Goal: Information Seeking & Learning: Learn about a topic

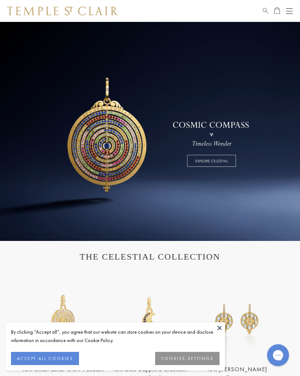
click at [289, 7] on button "Open navigation" at bounding box center [289, 11] width 7 height 9
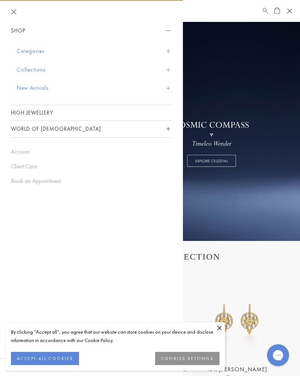
click at [35, 56] on button "Categories" at bounding box center [94, 51] width 155 height 19
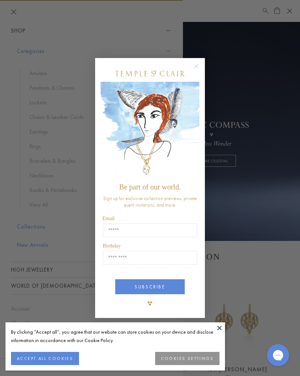
click at [198, 66] on circle "Close dialog" at bounding box center [196, 66] width 9 height 9
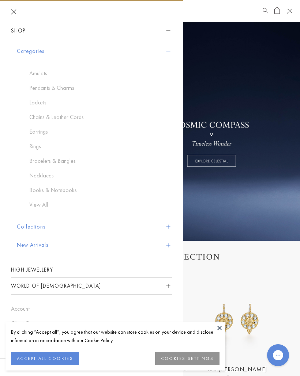
click at [41, 178] on link "Necklaces" at bounding box center [96, 176] width 135 height 8
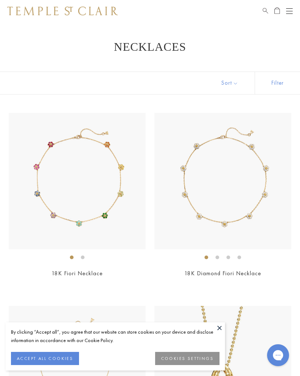
click at [220, 326] on button at bounding box center [219, 328] width 11 height 11
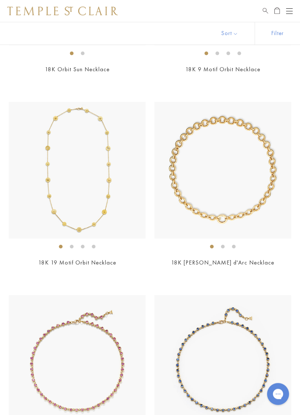
scroll to position [1943, 0]
click at [244, 212] on img at bounding box center [222, 170] width 137 height 137
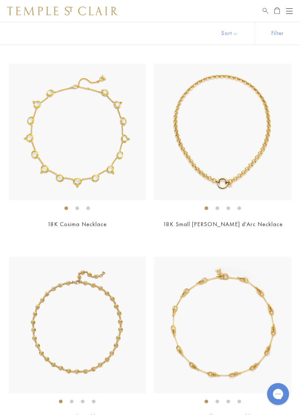
scroll to position [3141, 0]
click at [247, 175] on img at bounding box center [222, 132] width 137 height 137
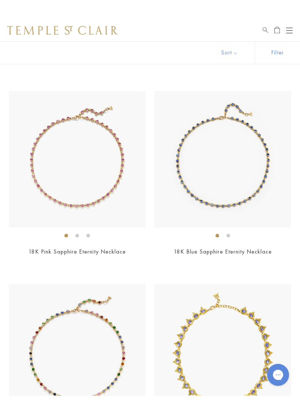
scroll to position [2169, 0]
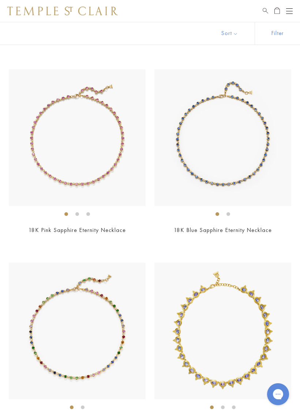
click at [290, 14] on div "Open navigation" at bounding box center [289, 14] width 7 height 0
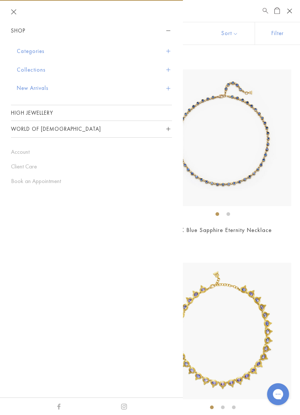
click at [38, 71] on button "Collections" at bounding box center [94, 70] width 155 height 19
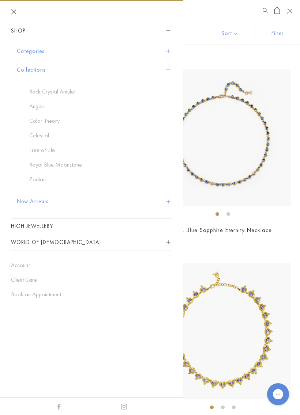
click at [47, 151] on link "Tree of Life" at bounding box center [96, 150] width 135 height 8
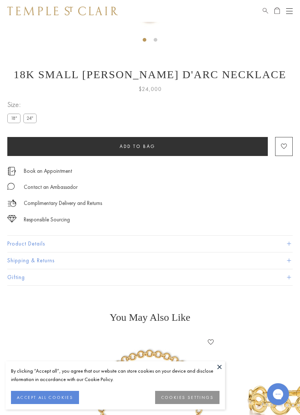
scroll to position [276, 0]
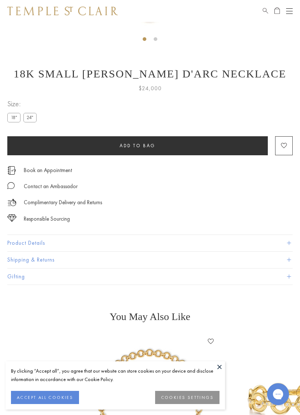
click at [224, 363] on button at bounding box center [219, 366] width 11 height 11
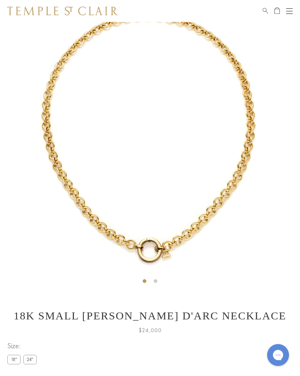
scroll to position [0, 0]
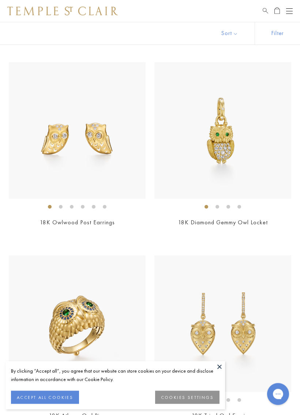
scroll to position [515, 0]
click at [249, 163] on img at bounding box center [222, 130] width 137 height 137
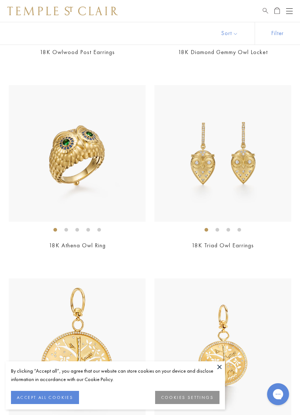
scroll to position [686, 0]
click at [222, 364] on button at bounding box center [219, 366] width 11 height 11
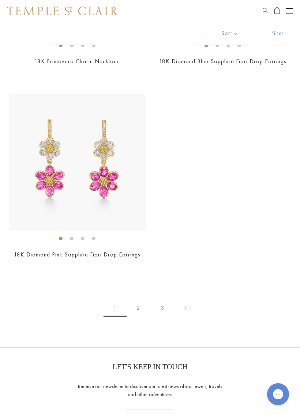
scroll to position [6090, 0]
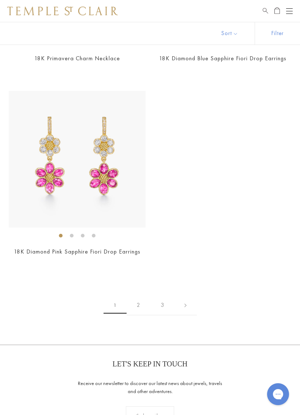
click at [141, 297] on link "2" at bounding box center [138, 305] width 24 height 20
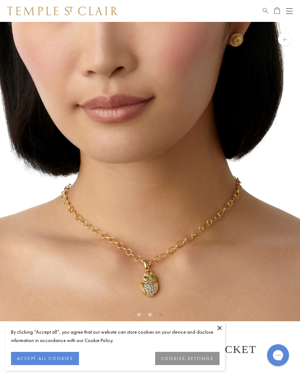
click at [57, 357] on button "ACCEPT ALL COOKIES" at bounding box center [45, 358] width 68 height 13
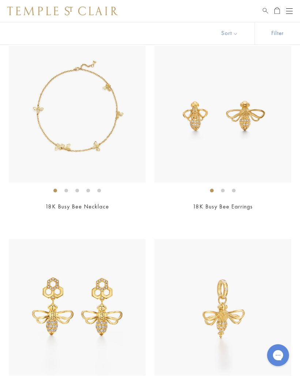
scroll to position [1107, 0]
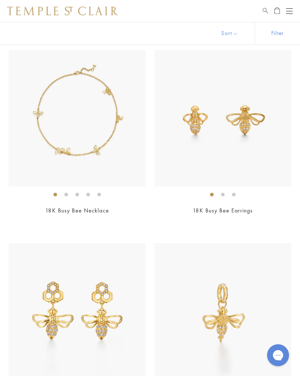
click at [258, 159] on img at bounding box center [222, 118] width 137 height 137
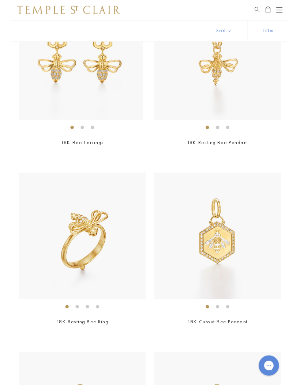
scroll to position [1357, 0]
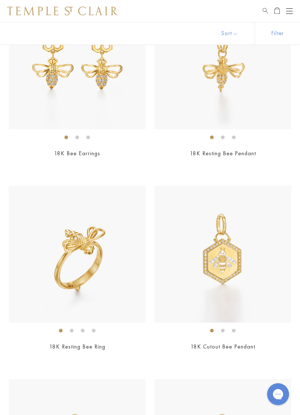
click at [105, 111] on img at bounding box center [77, 61] width 137 height 137
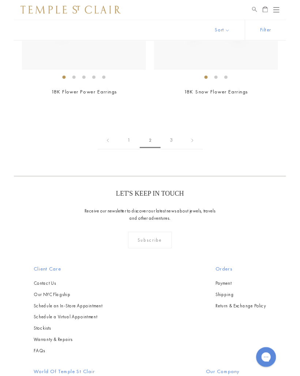
scroll to position [5078, 0]
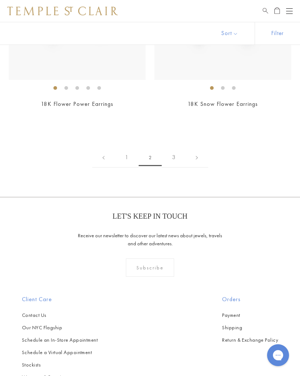
click at [176, 152] on link "3" at bounding box center [173, 158] width 24 height 20
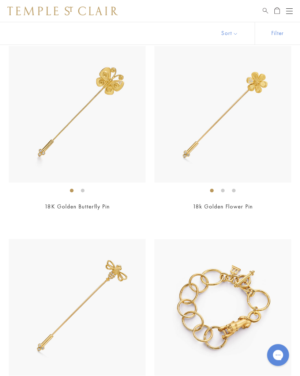
scroll to position [2850, 0]
click at [289, 8] on div "Open navigation" at bounding box center [289, 8] width 7 height 0
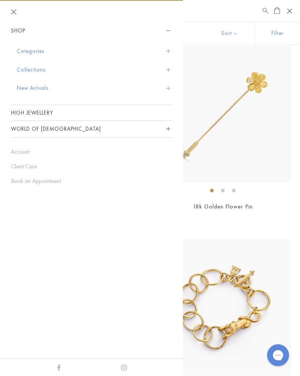
click at [35, 72] on button "Collections" at bounding box center [94, 70] width 155 height 19
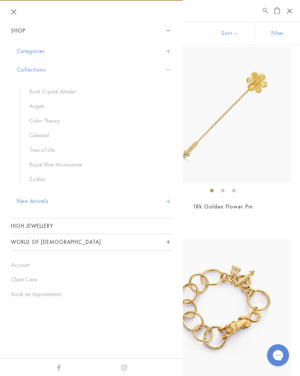
click at [40, 180] on link "Zodiac" at bounding box center [96, 179] width 135 height 8
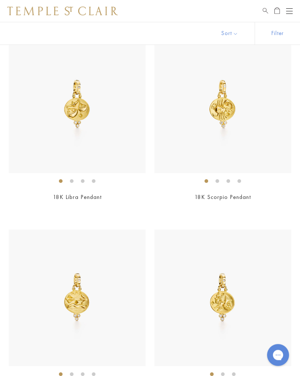
scroll to position [114, 0]
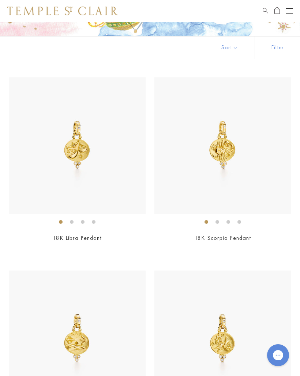
click at [101, 184] on img at bounding box center [77, 145] width 137 height 137
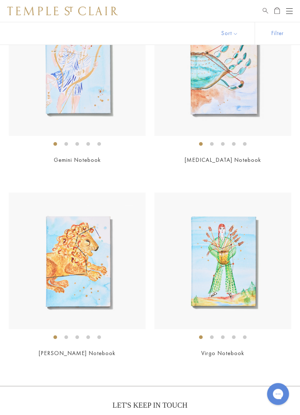
scroll to position [2124, 0]
